Goal: Check status: Check status

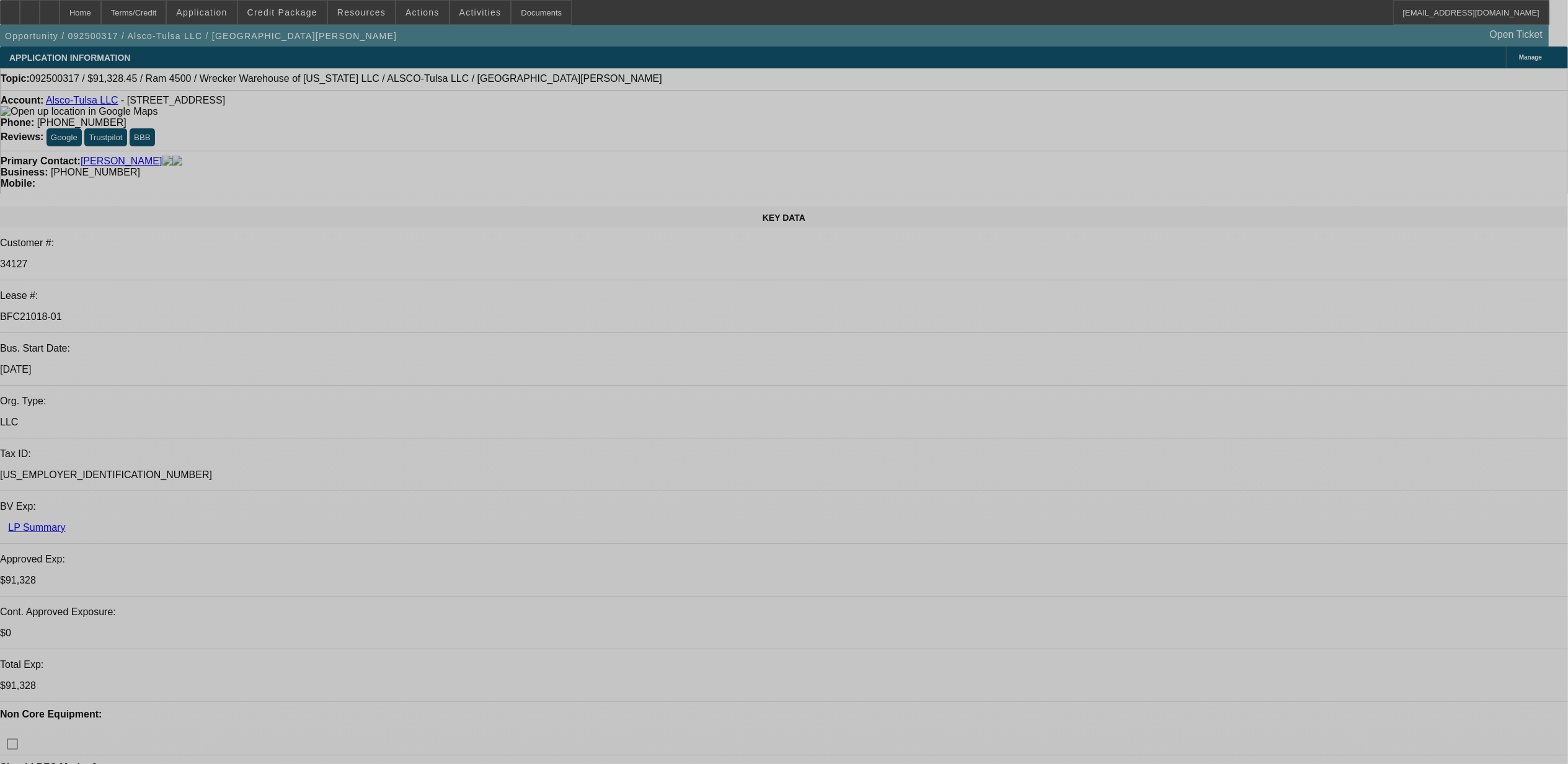
select select "0"
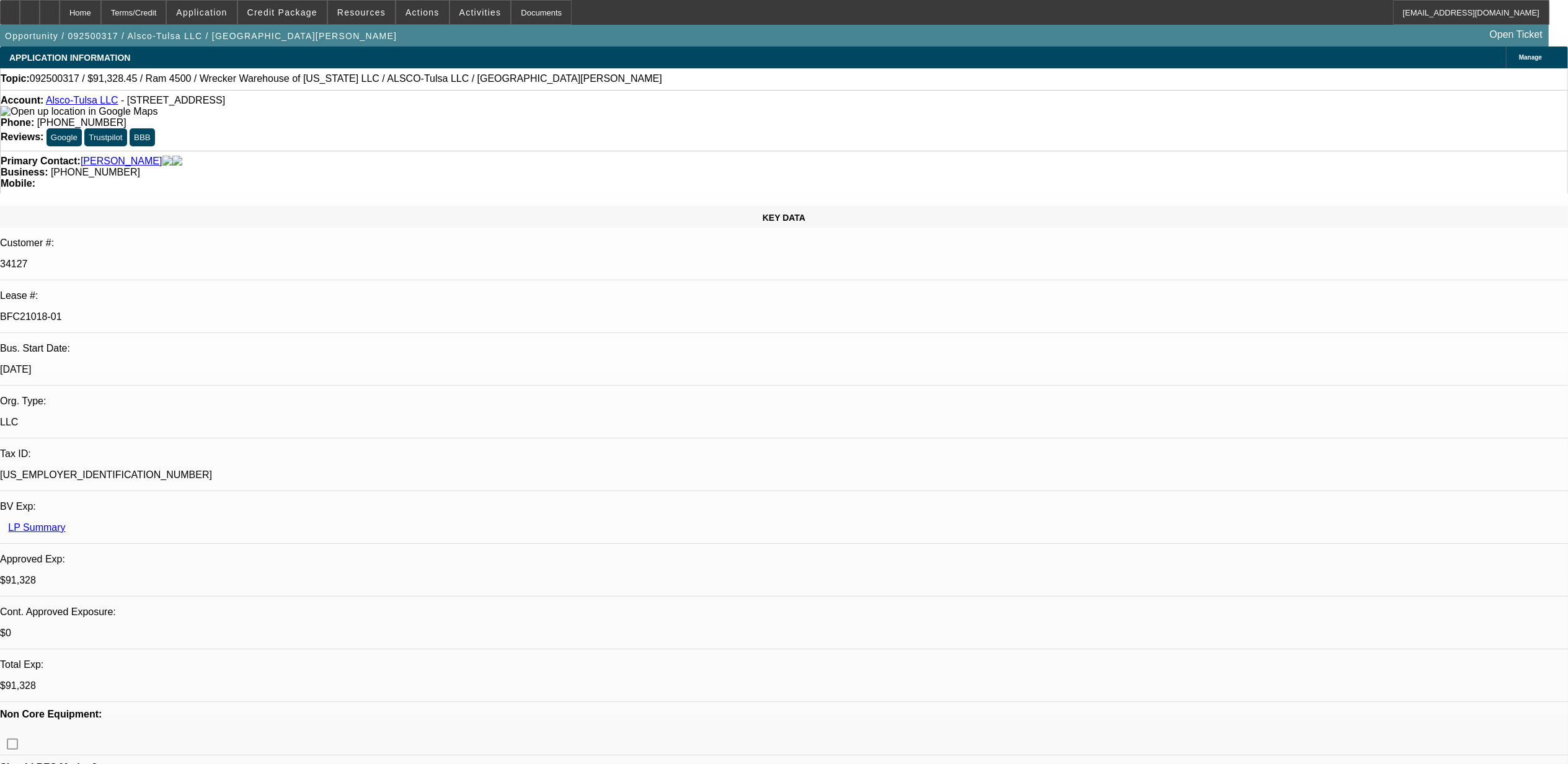
select select "0"
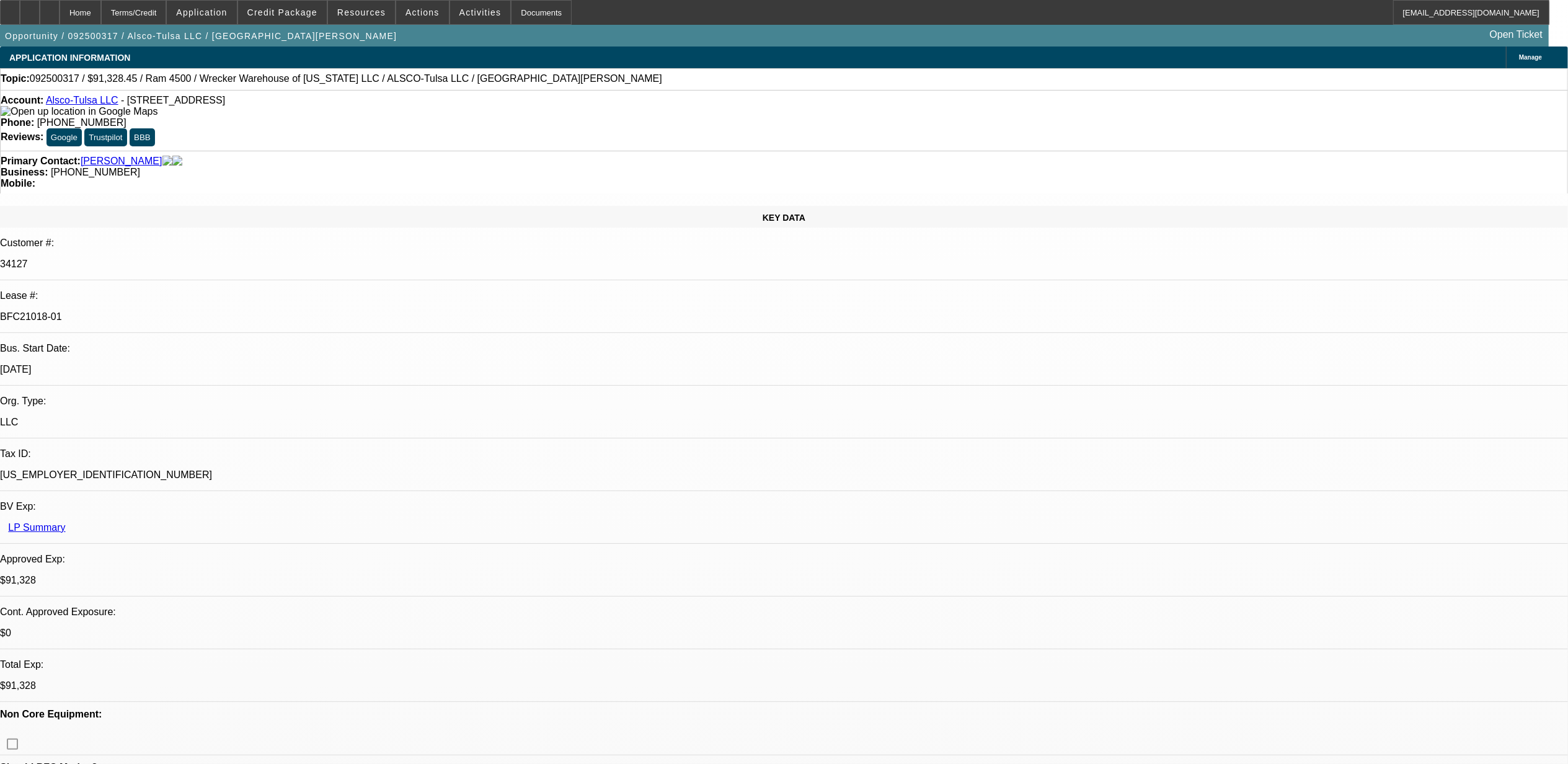
select select "0"
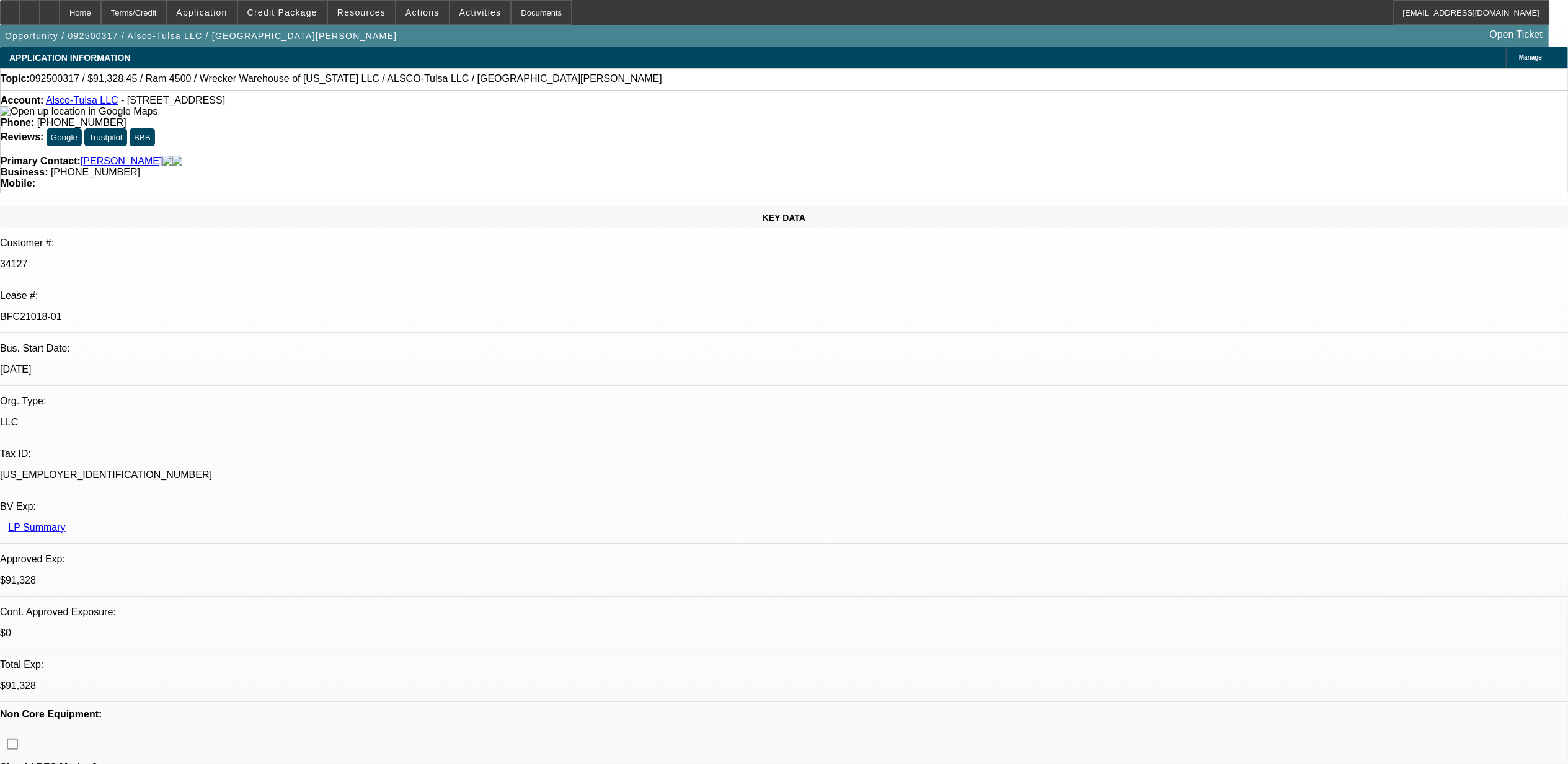
select select "1"
select select "6"
select select "1"
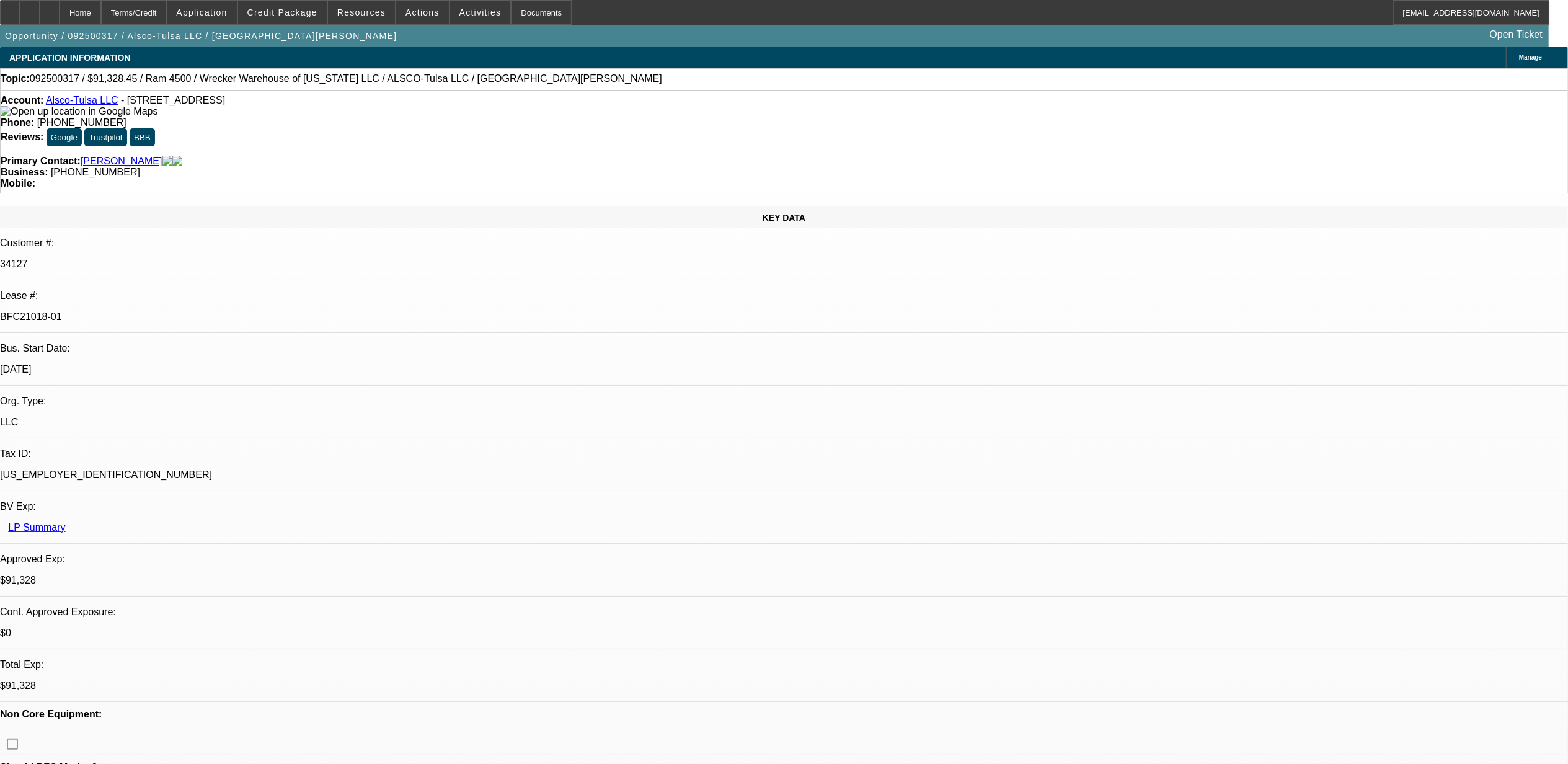
select select "6"
select select "1"
select select "6"
select select "1"
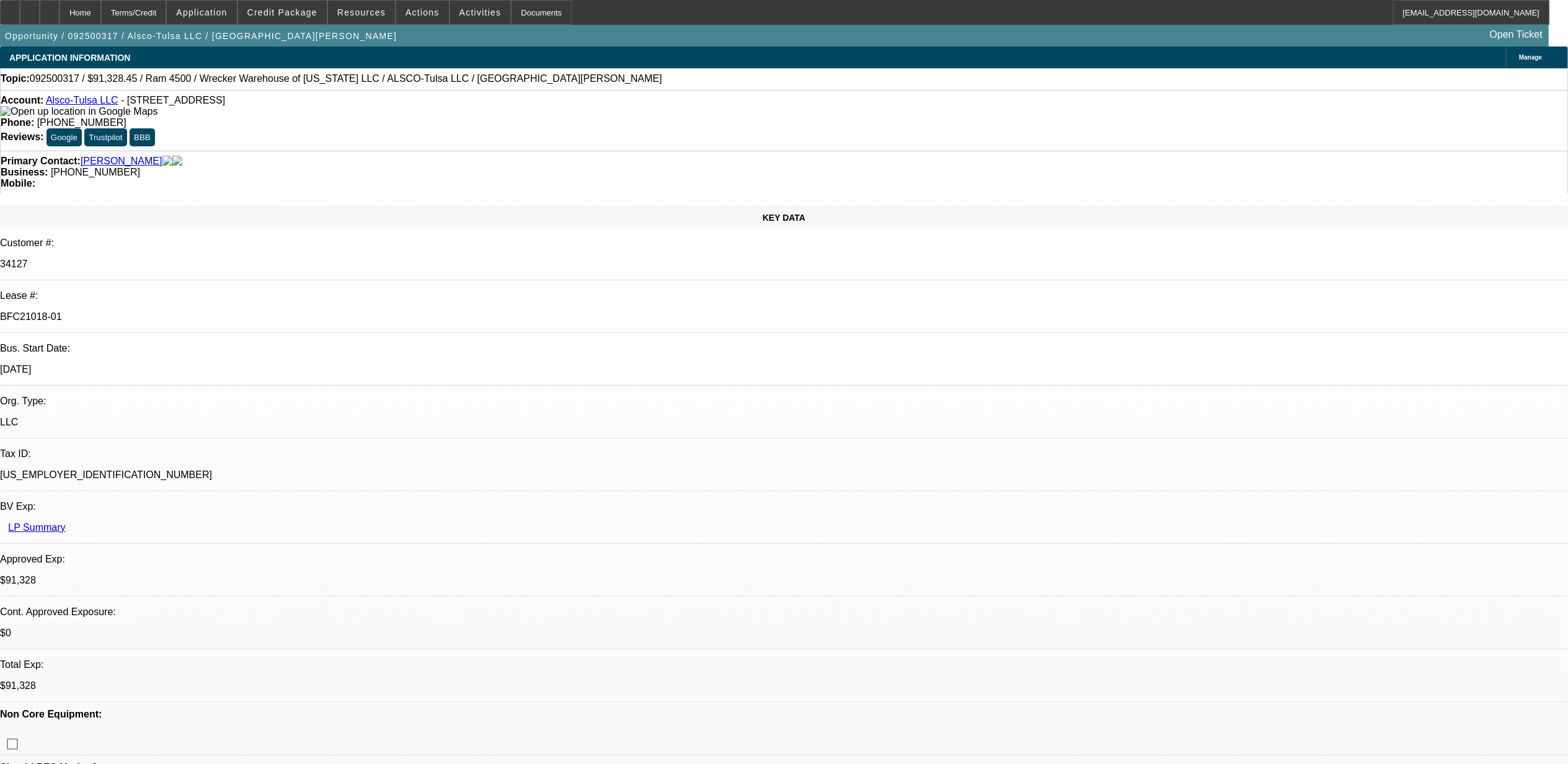
select select "1"
select select "6"
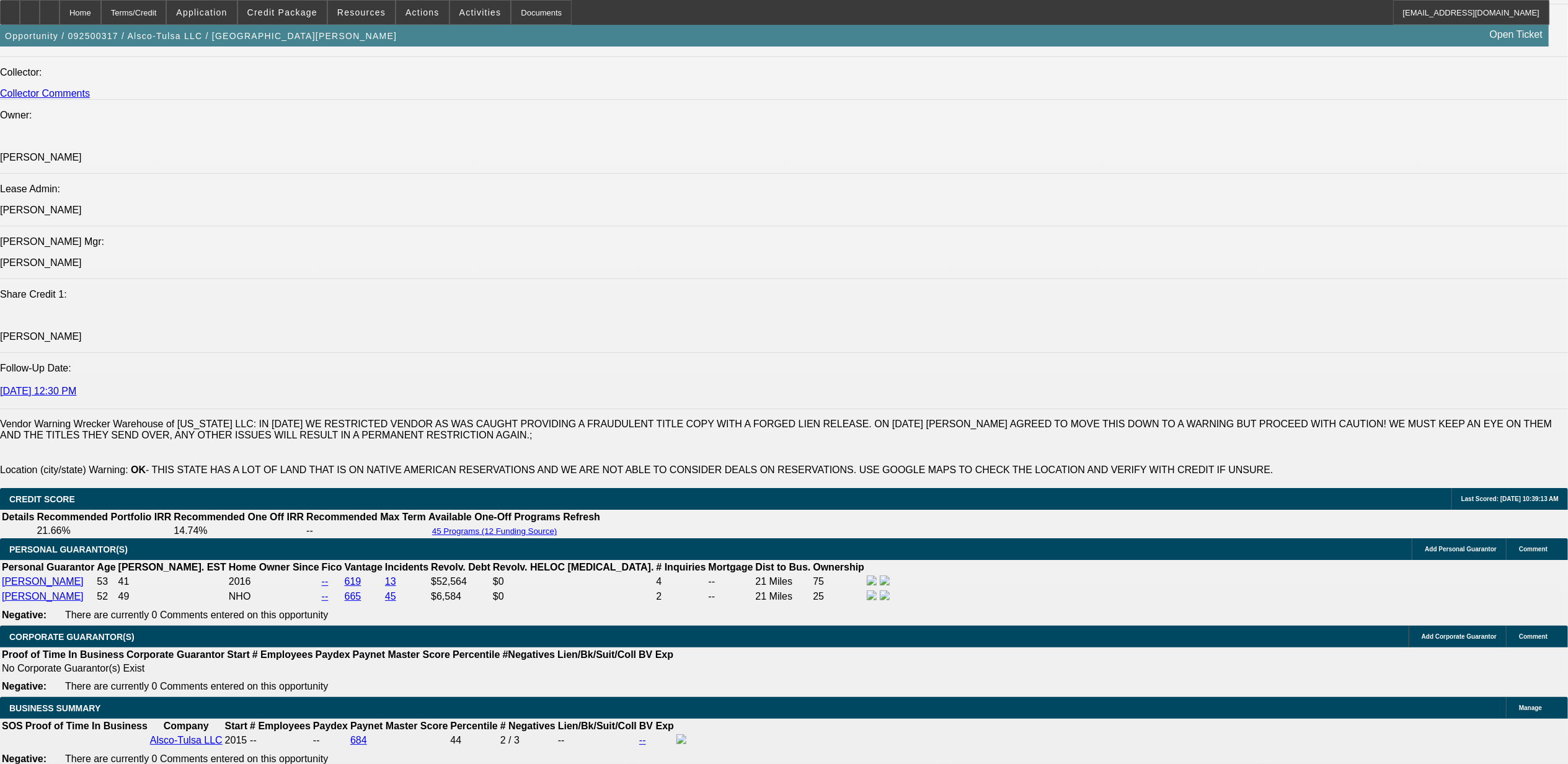
scroll to position [1736, 0]
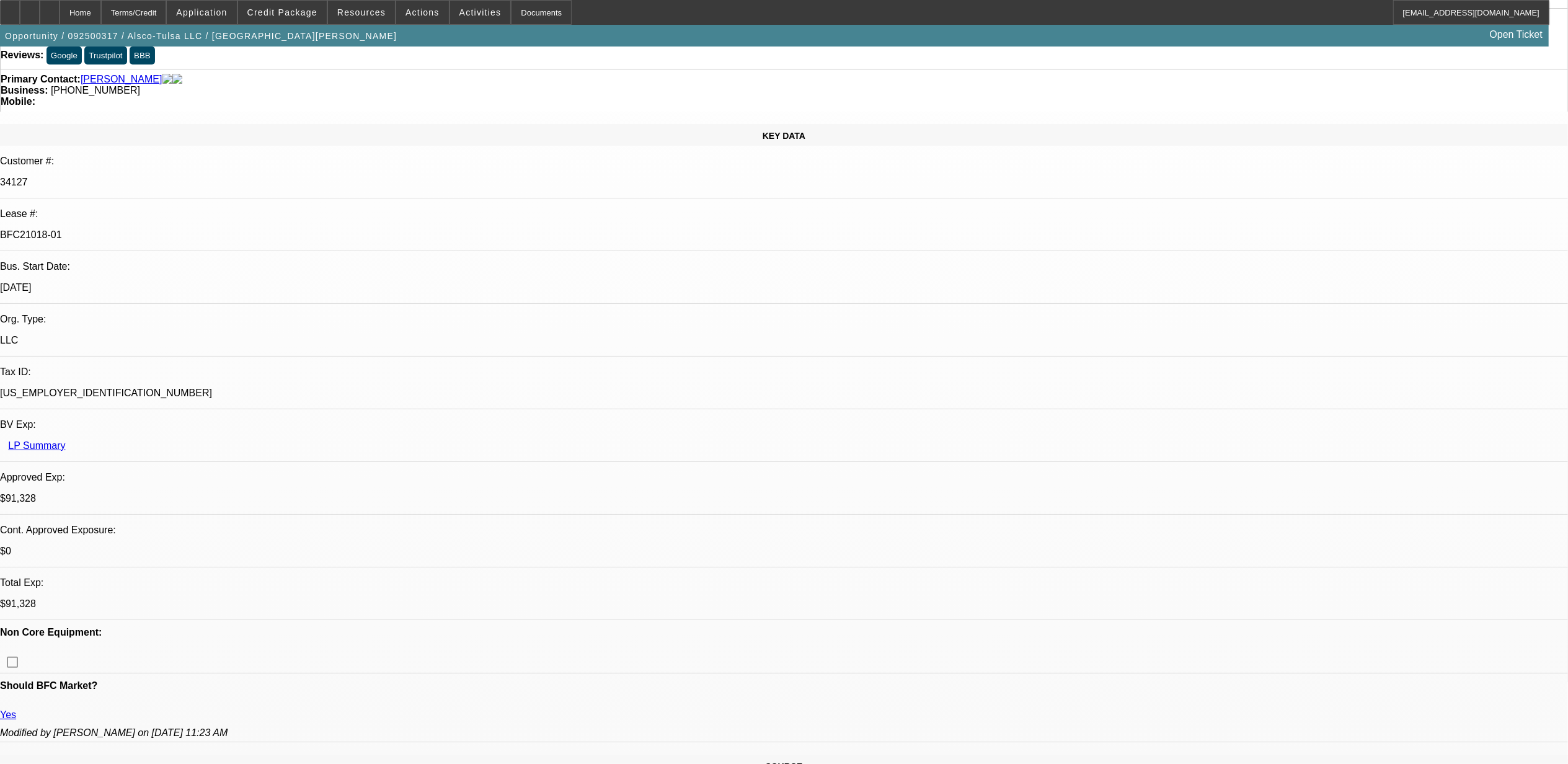
scroll to position [0, 0]
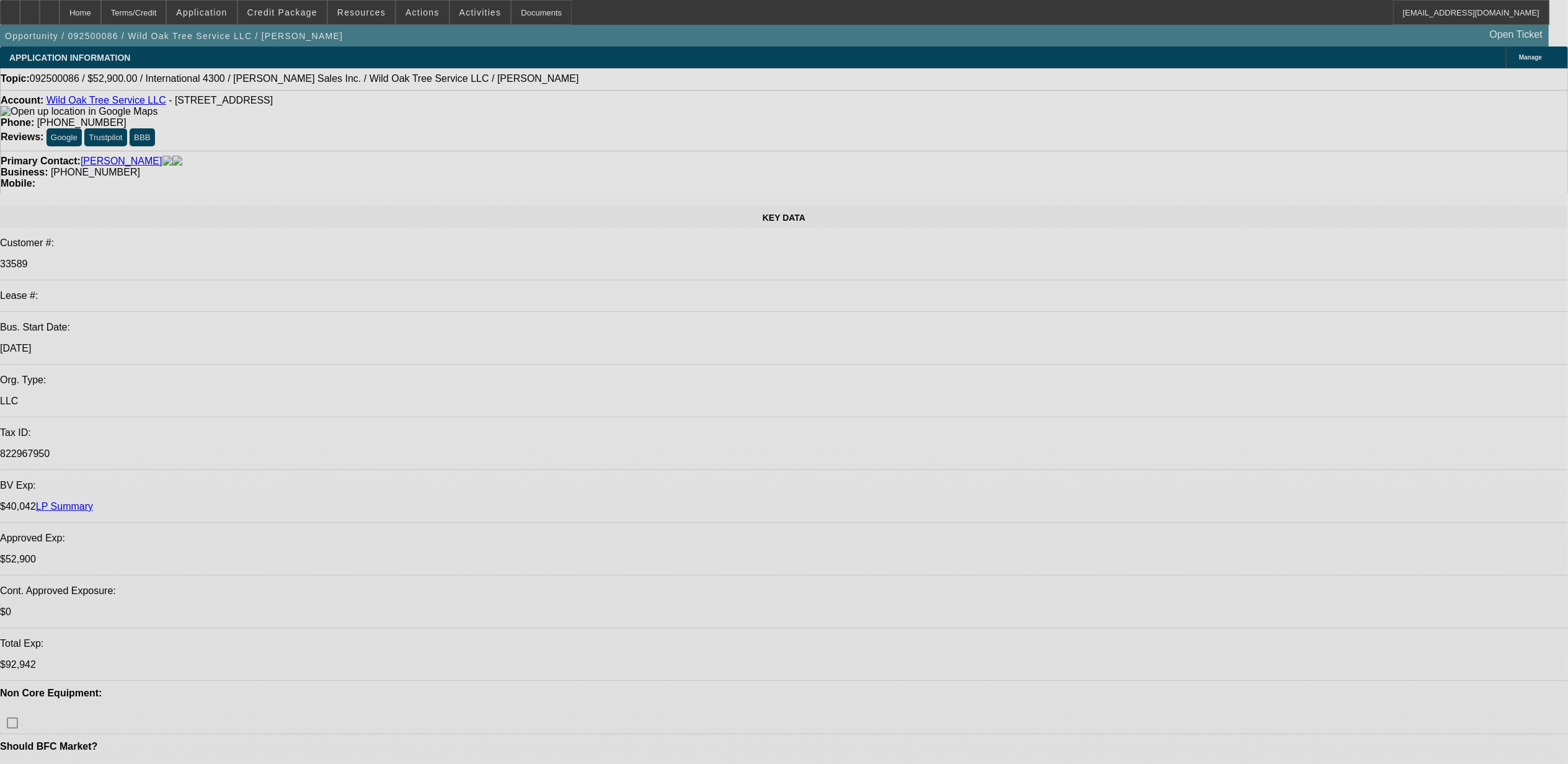
select select "0"
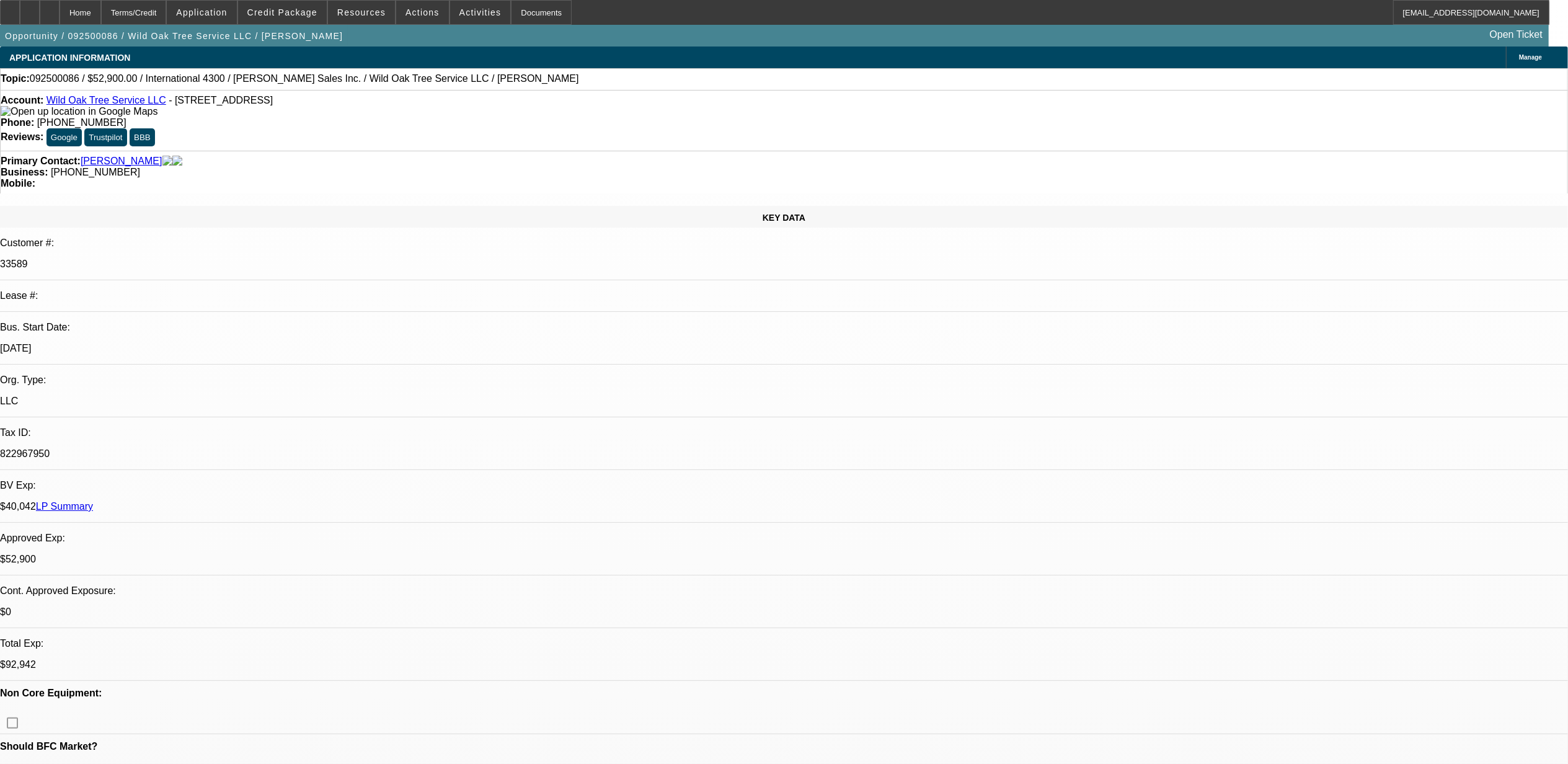
select select "2"
select select "0"
select select "2"
select select "0"
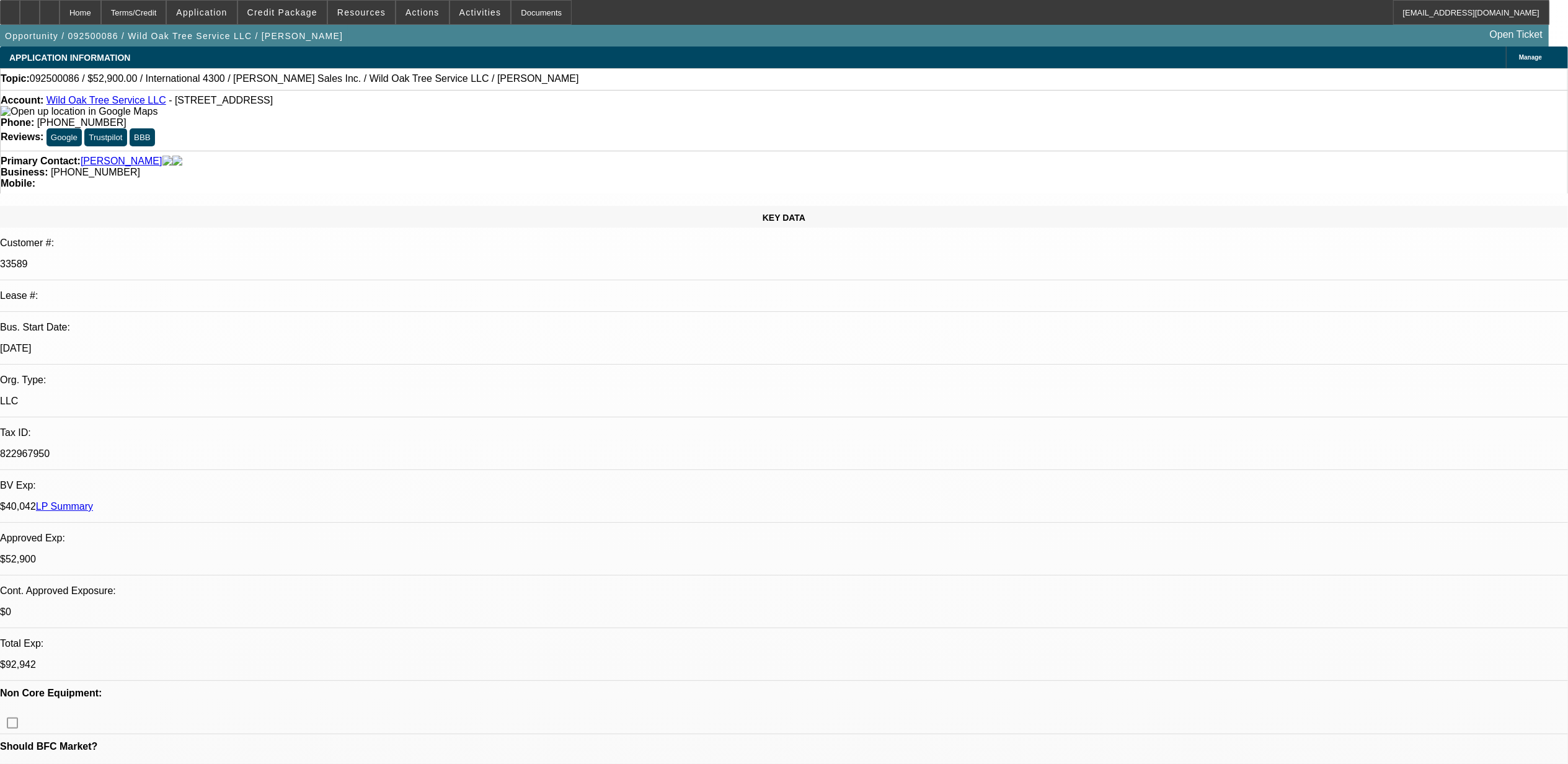
select select "0"
select select "2"
select select "0"
select select "2"
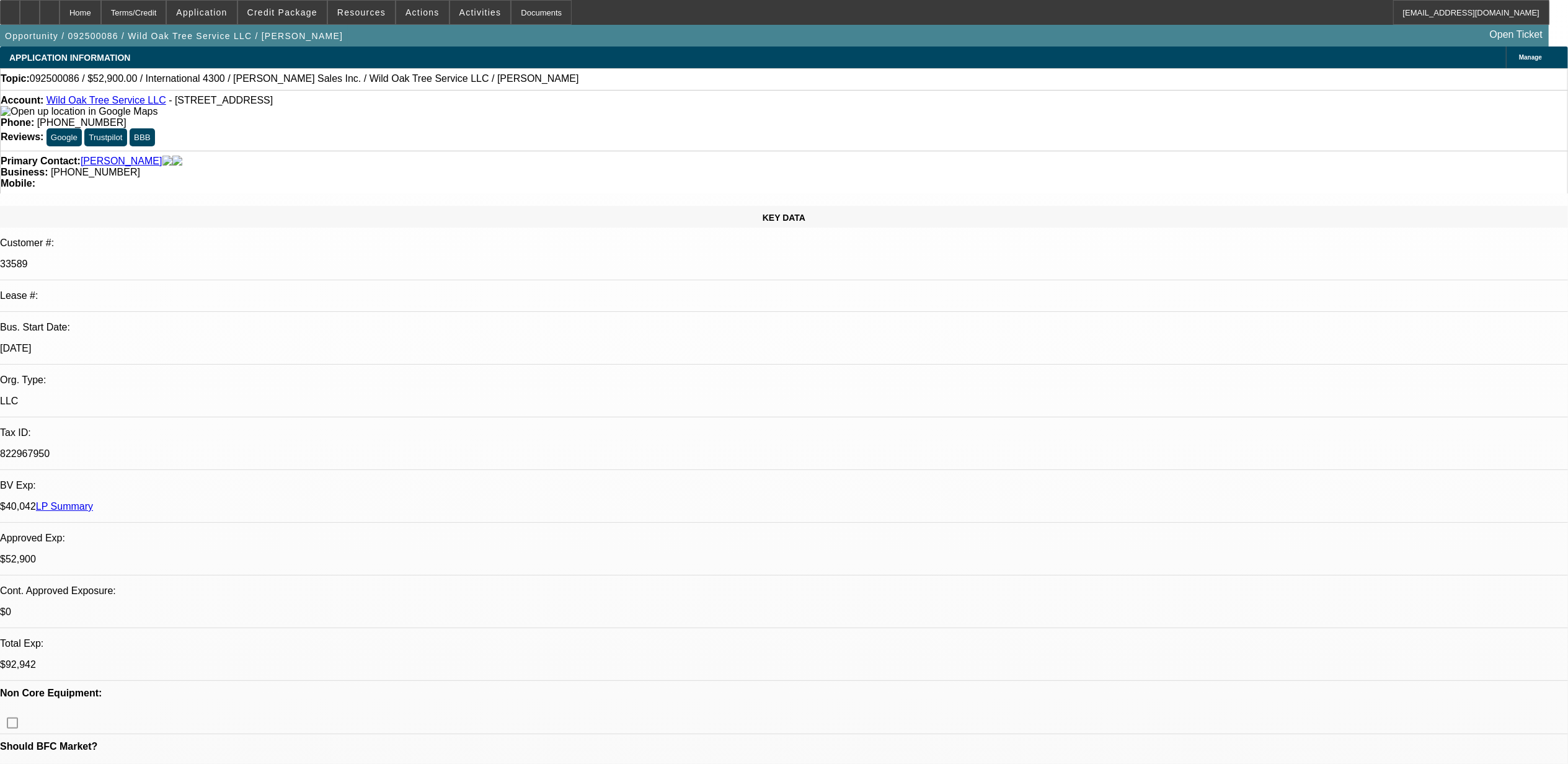
select select "0"
select select "1"
select select "2"
select select "6"
select select "1"
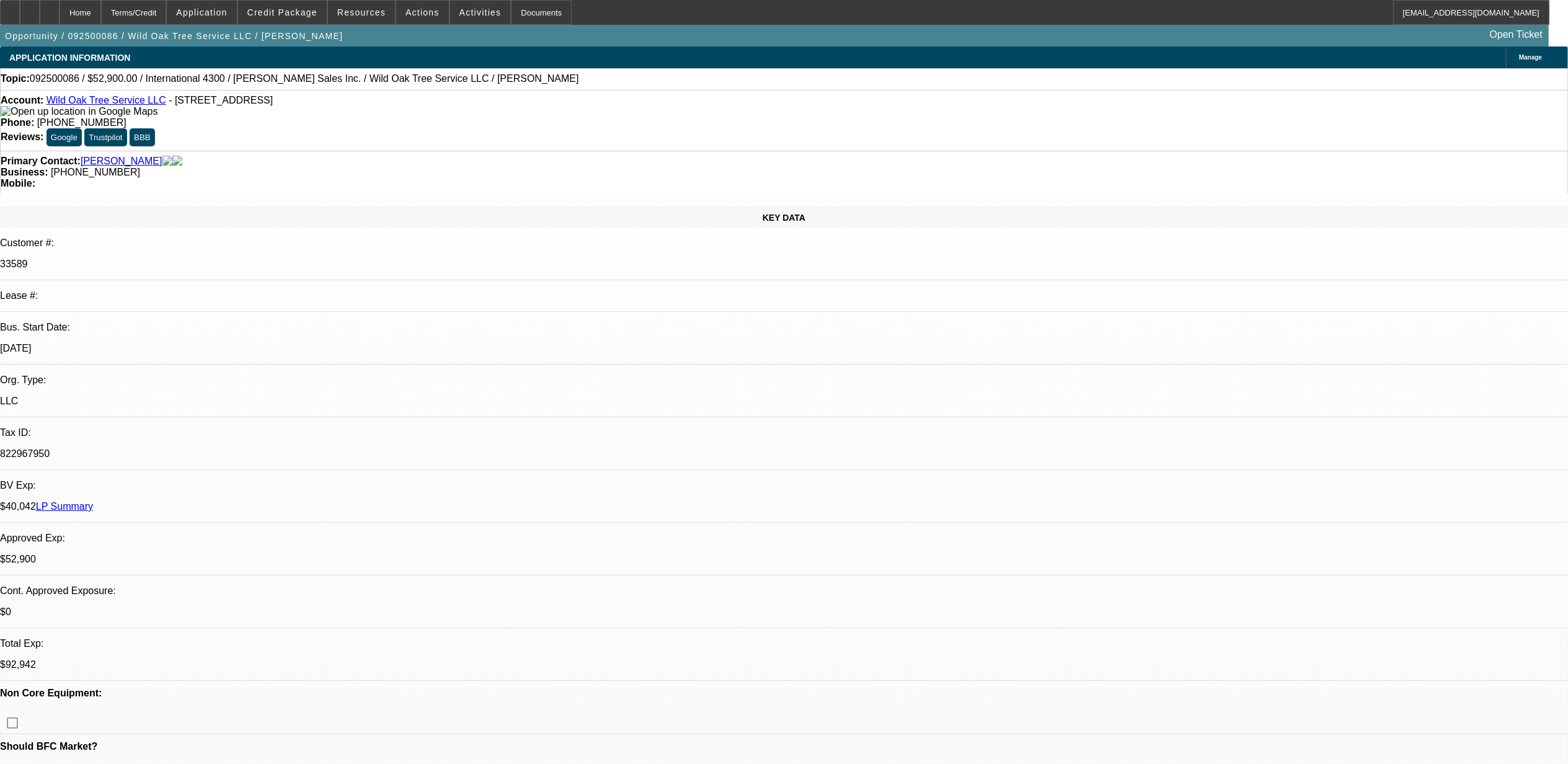
select select "2"
select select "6"
select select "1"
select select "2"
select select "6"
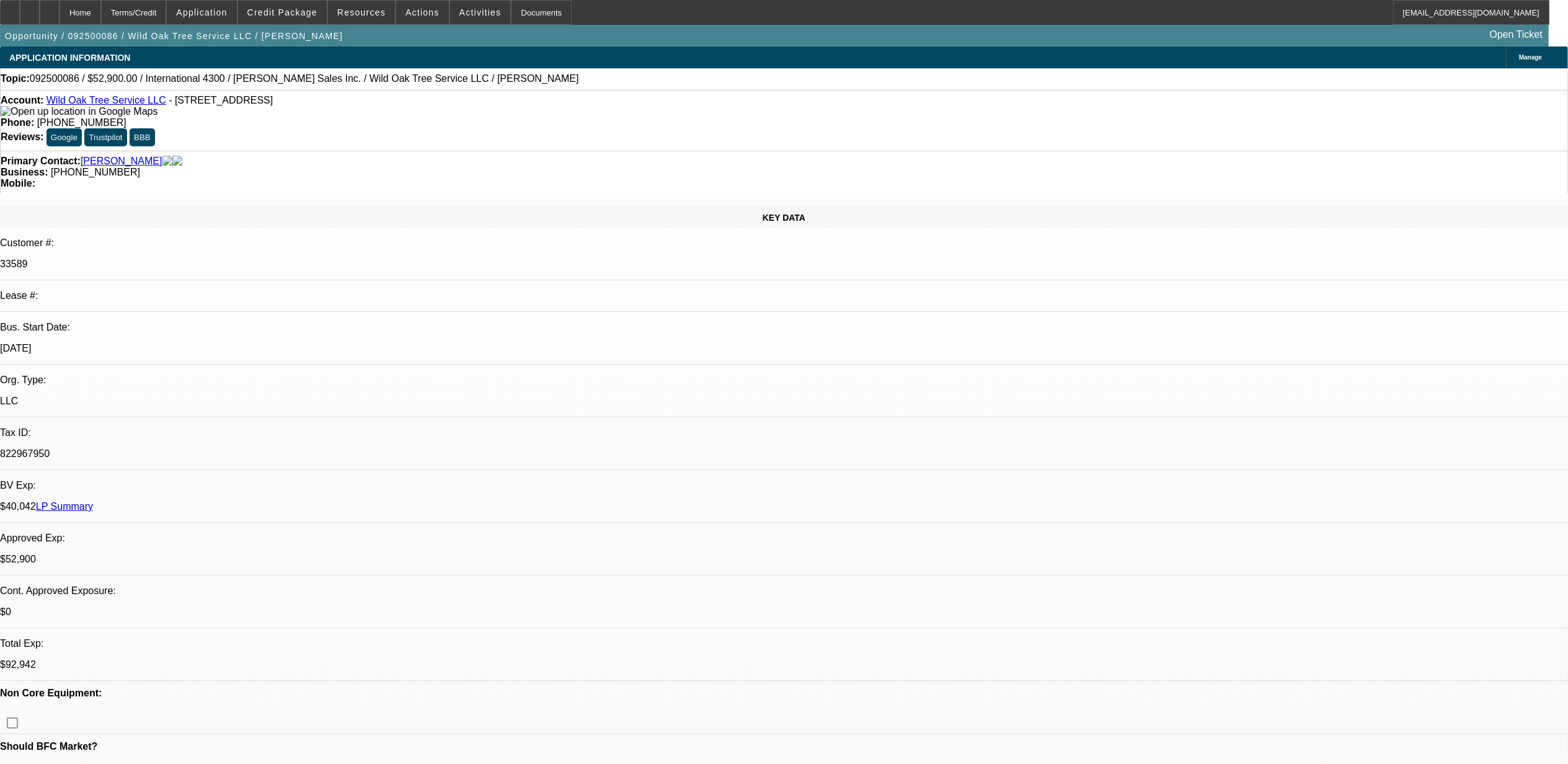
select select "1"
select select "2"
select select "6"
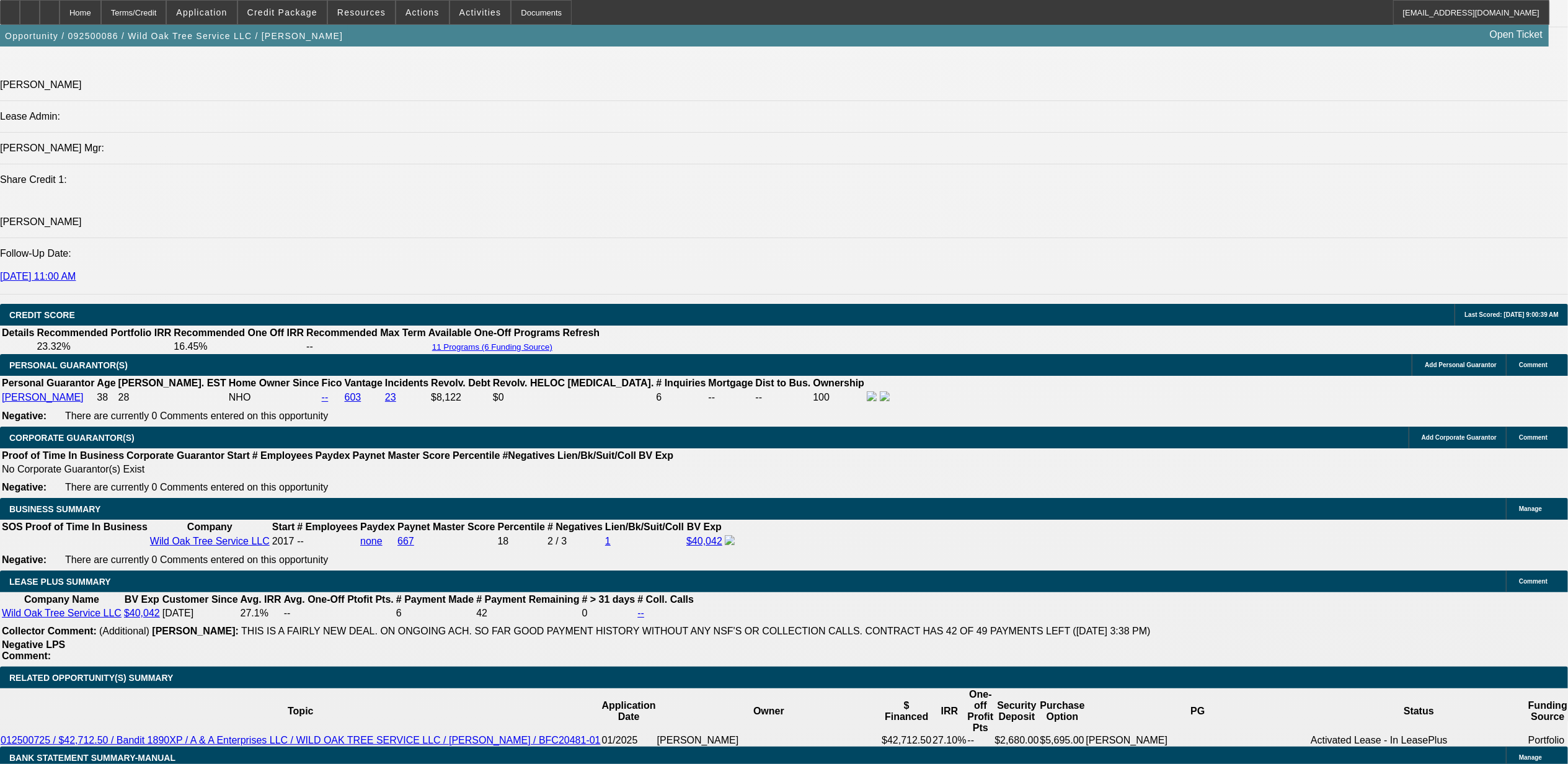
scroll to position [1818, 0]
